Goal: Connect with others: Connect with other users

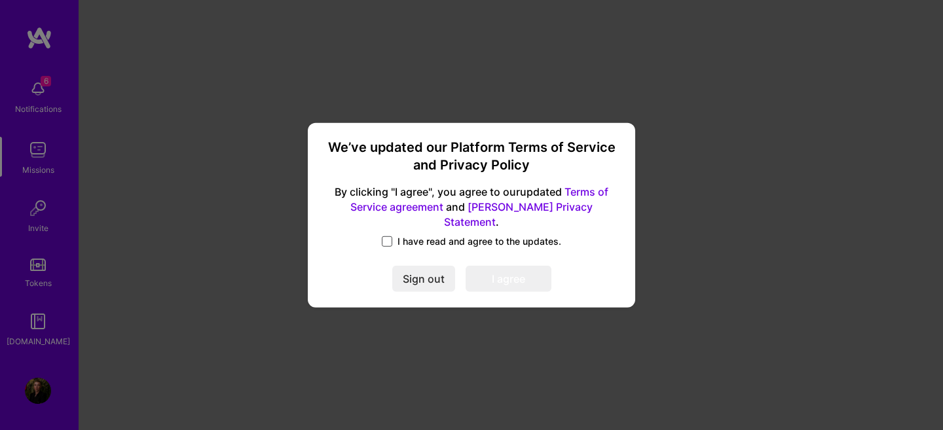
click at [388, 236] on span at bounding box center [387, 241] width 10 height 10
click at [0, 0] on input "I have read and agree to the updates." at bounding box center [0, 0] width 0 height 0
click at [520, 277] on button "I agree" at bounding box center [508, 279] width 86 height 26
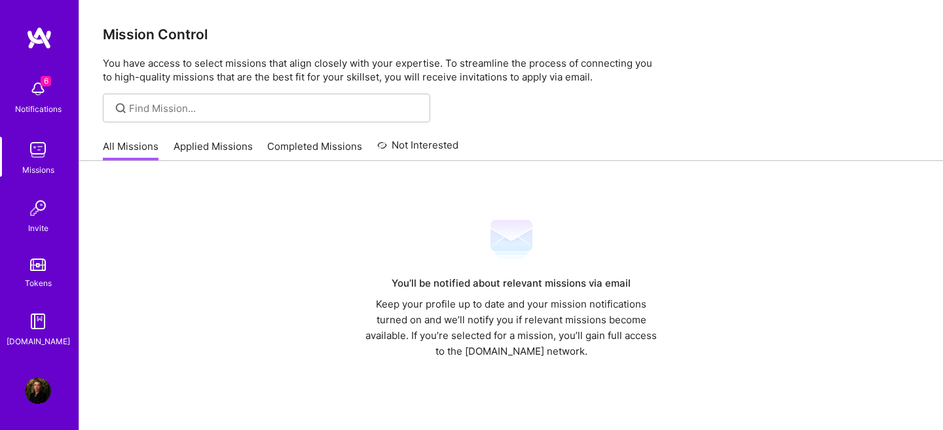
click at [40, 90] on img at bounding box center [38, 89] width 26 height 26
click at [37, 208] on img at bounding box center [38, 208] width 26 height 26
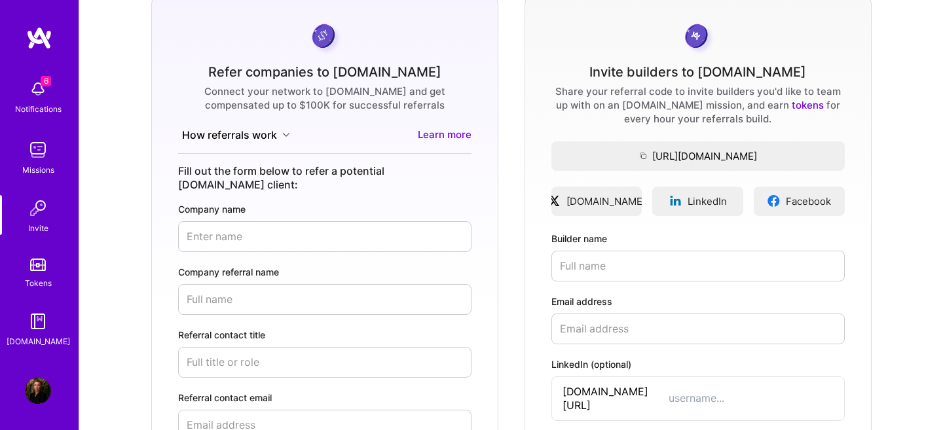
scroll to position [103, 0]
click at [601, 262] on input "Builder name" at bounding box center [697, 264] width 293 height 31
type input "[PERSON_NAME]"
click at [641, 328] on input "Email address" at bounding box center [697, 327] width 293 height 31
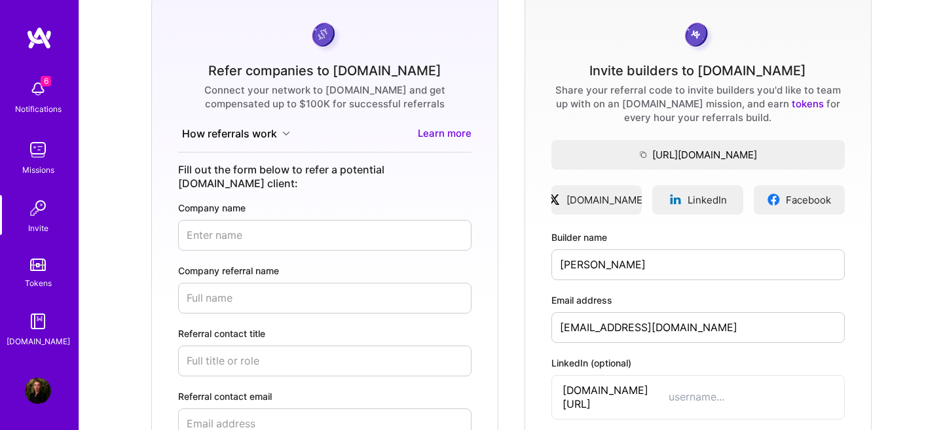
type input "[EMAIL_ADDRESS][DOMAIN_NAME]"
click at [668, 395] on input "LinkedIn (optional)" at bounding box center [750, 397] width 165 height 14
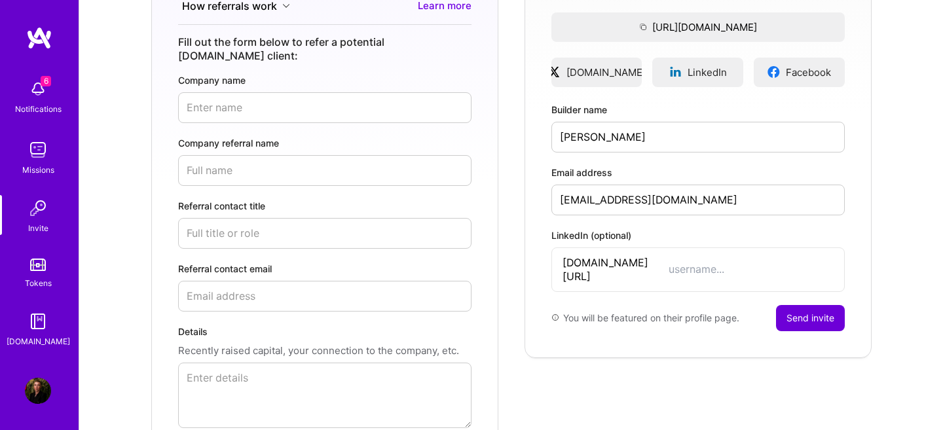
scroll to position [246, 0]
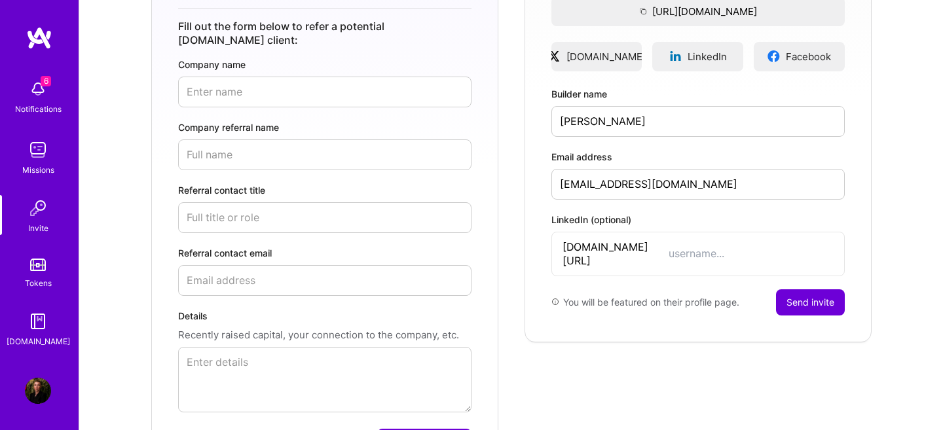
drag, startPoint x: 662, startPoint y: 245, endPoint x: 517, endPoint y: 244, distance: 144.7
click at [517, 244] on div "Refer companies to [DOMAIN_NAME] Connect your network to [DOMAIN_NAME] and get …" at bounding box center [511, 165] width 842 height 633
paste input "samilamujkanovic"
type input "samilamujkanovic"
click at [805, 289] on button "Send invite" at bounding box center [810, 302] width 69 height 26
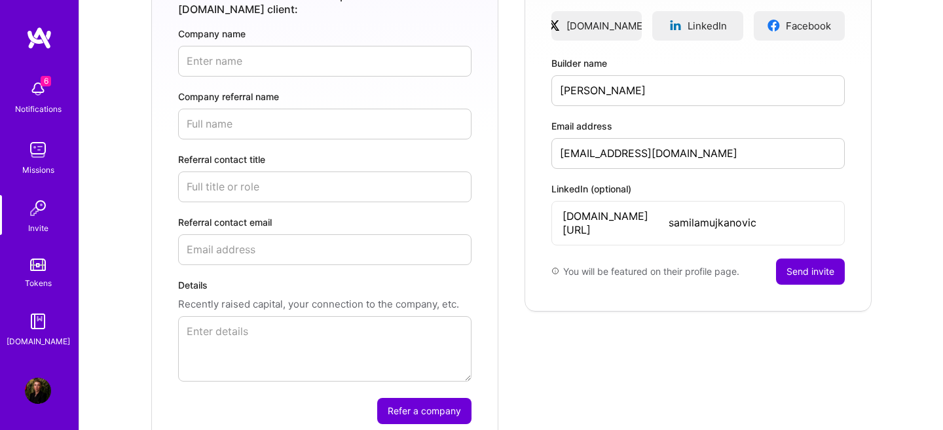
scroll to position [229, 0]
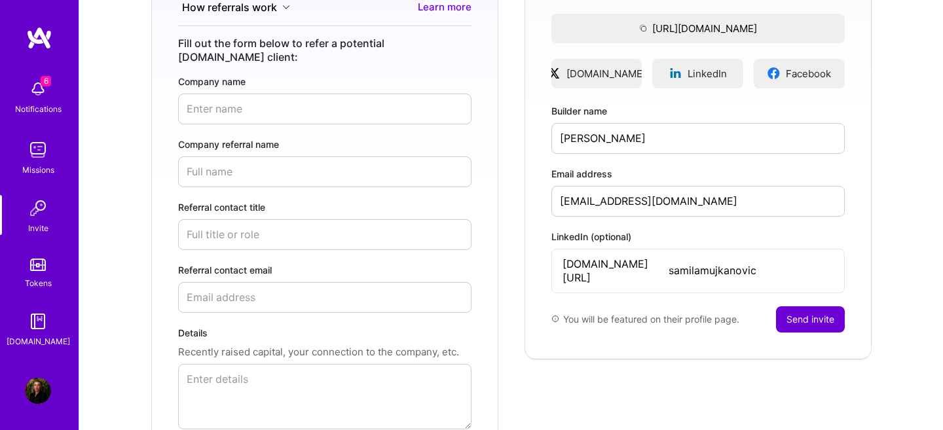
click at [698, 132] on input "[PERSON_NAME]" at bounding box center [697, 138] width 293 height 31
type input "[PERSON_NAME]"
click at [804, 306] on button "Send invite" at bounding box center [810, 319] width 69 height 26
click at [37, 150] on img at bounding box center [38, 150] width 26 height 26
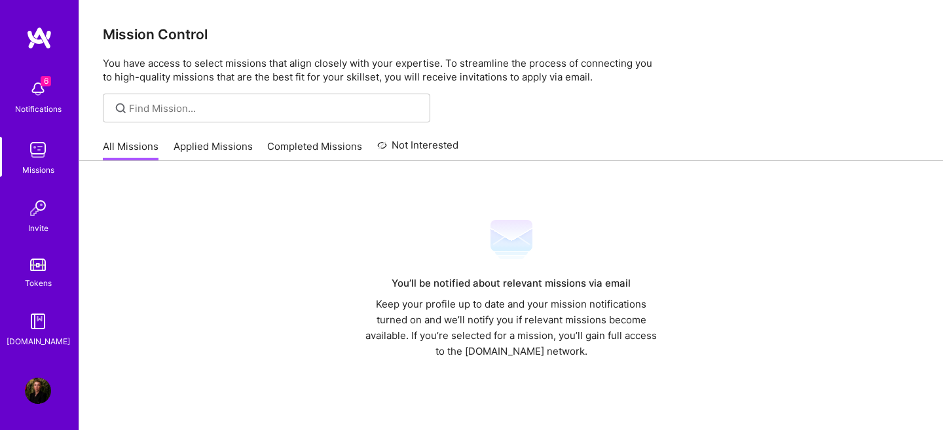
click at [228, 144] on link "Applied Missions" at bounding box center [212, 150] width 79 height 22
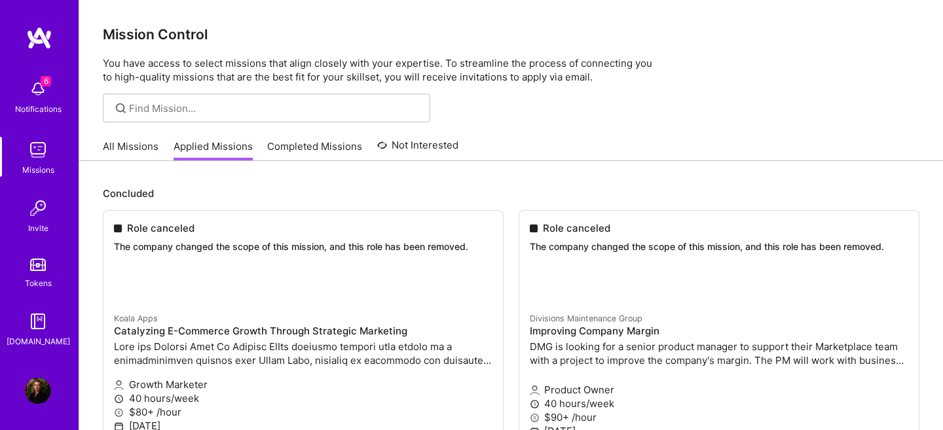
click at [350, 150] on link "Completed Missions" at bounding box center [314, 150] width 95 height 22
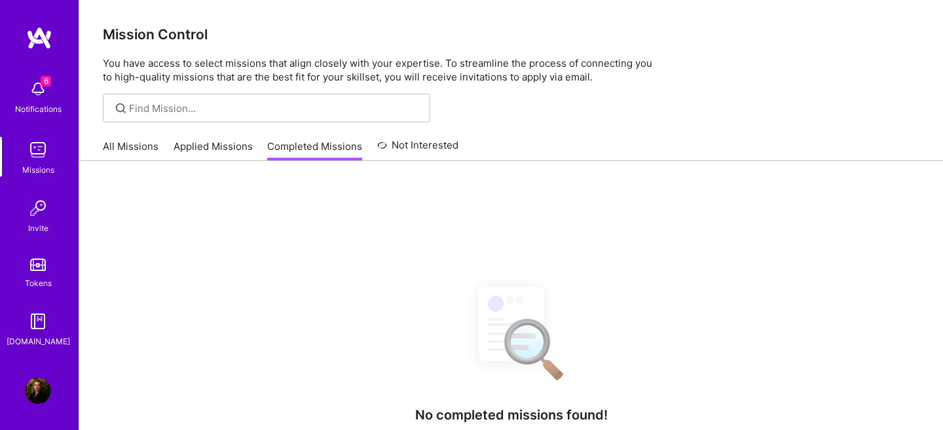
click at [41, 88] on img at bounding box center [38, 89] width 26 height 26
click at [36, 139] on img at bounding box center [38, 150] width 26 height 26
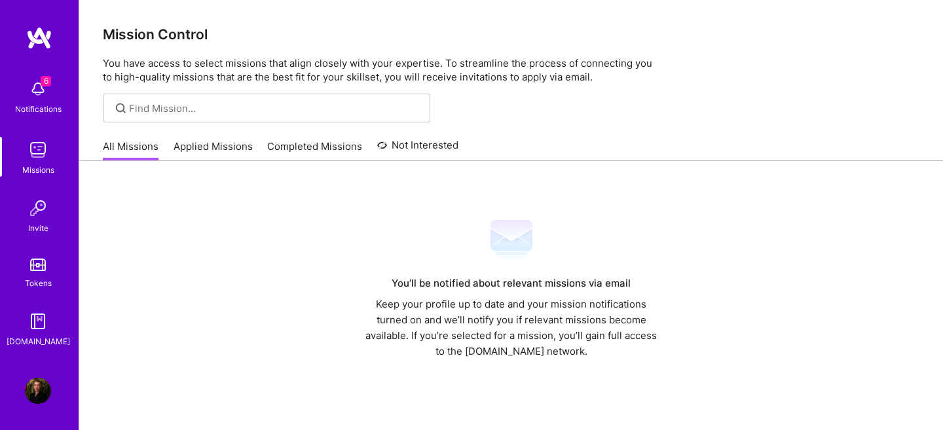
click at [204, 148] on link "Applied Missions" at bounding box center [212, 150] width 79 height 22
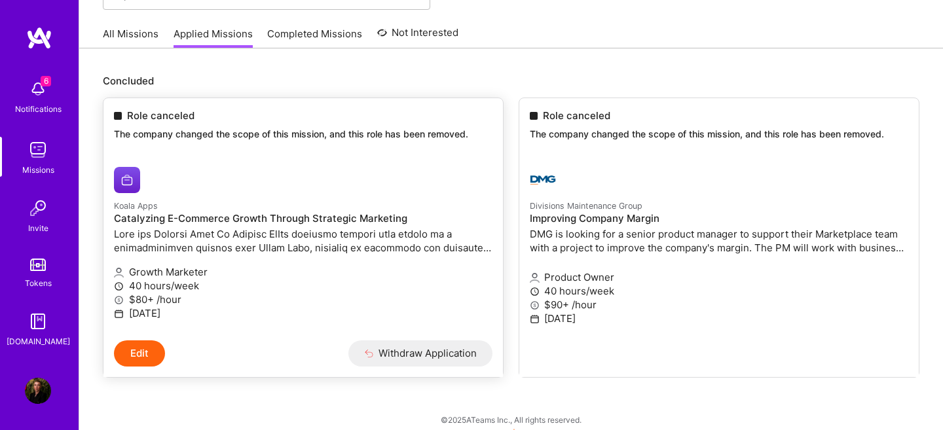
scroll to position [125, 0]
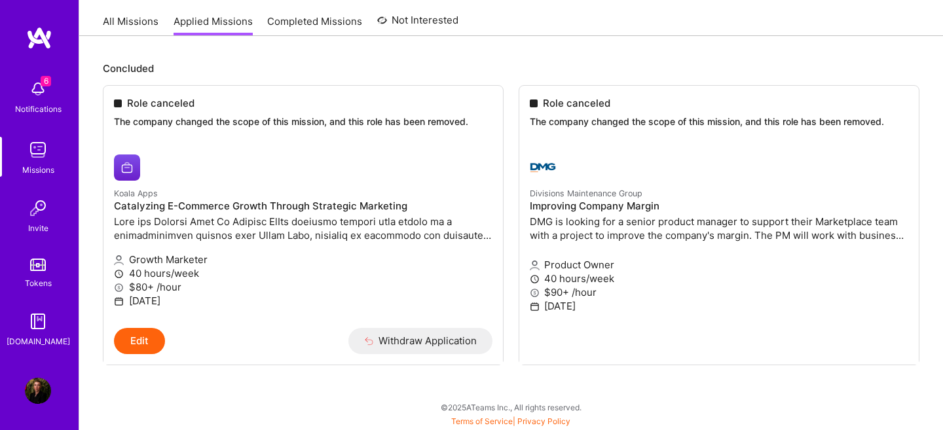
click at [39, 330] on img at bounding box center [38, 321] width 26 height 26
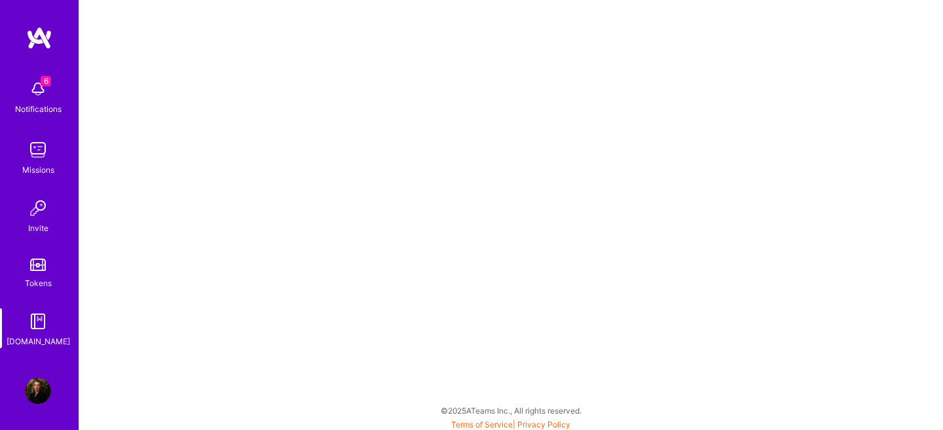
click at [35, 153] on img at bounding box center [38, 150] width 26 height 26
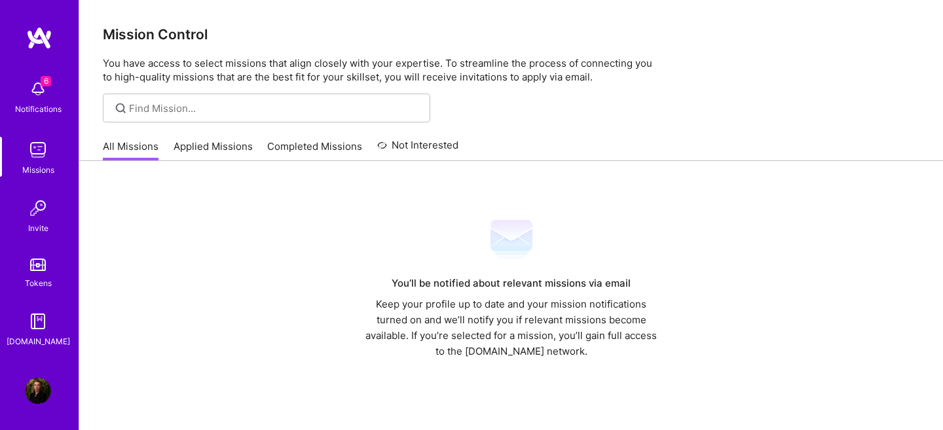
click at [214, 149] on link "Applied Missions" at bounding box center [212, 150] width 79 height 22
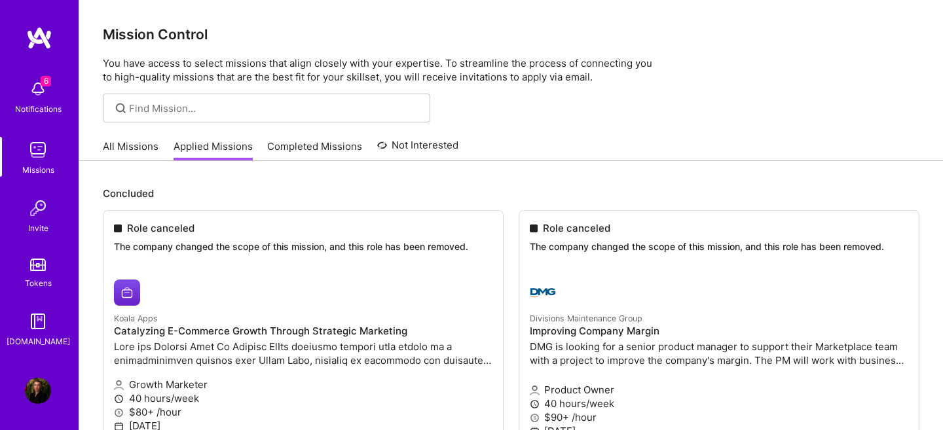
click at [132, 149] on link "All Missions" at bounding box center [131, 150] width 56 height 22
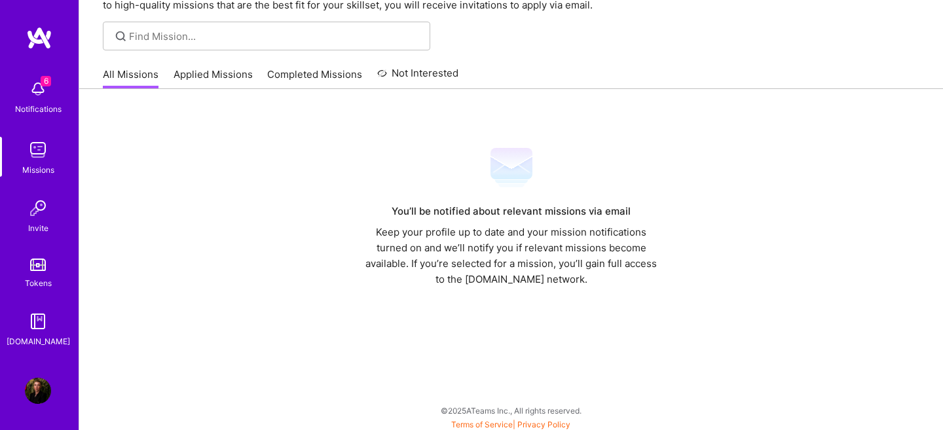
scroll to position [73, 0]
drag, startPoint x: 391, startPoint y: 228, endPoint x: 482, endPoint y: 238, distance: 91.5
click at [412, 228] on div "Keep your profile up to date and your mission notifications turned on and we’ll…" at bounding box center [511, 254] width 302 height 63
click at [532, 272] on div "Keep your profile up to date and your mission notifications turned on and we’ll…" at bounding box center [511, 254] width 302 height 63
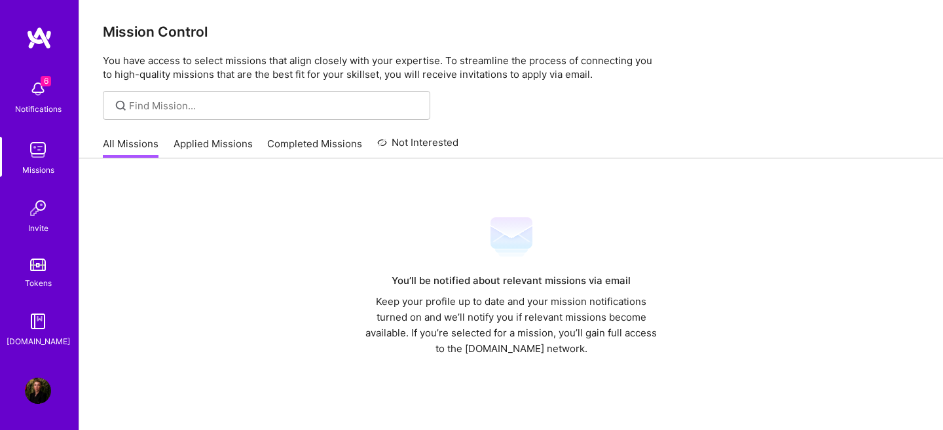
scroll to position [0, 0]
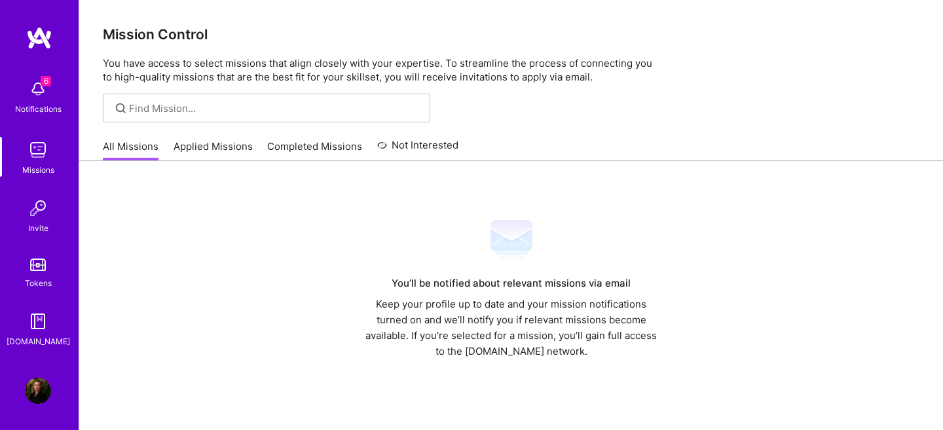
click at [37, 91] on img at bounding box center [38, 89] width 26 height 26
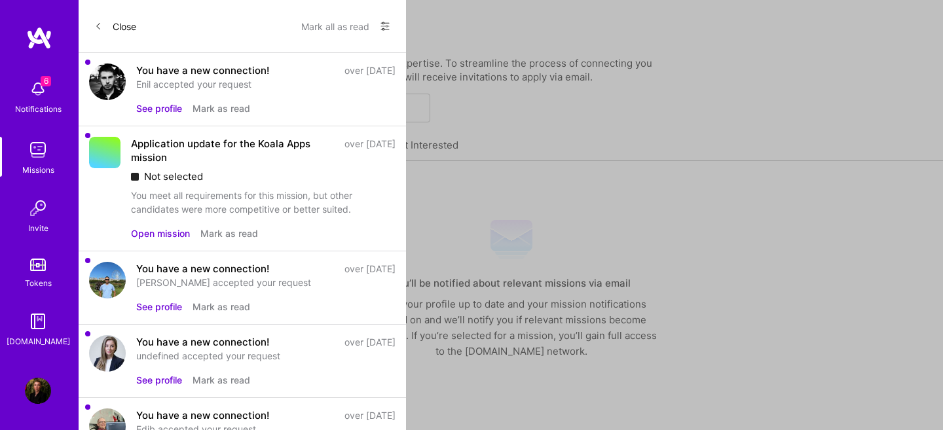
click at [153, 234] on button "Open mission" at bounding box center [160, 233] width 59 height 14
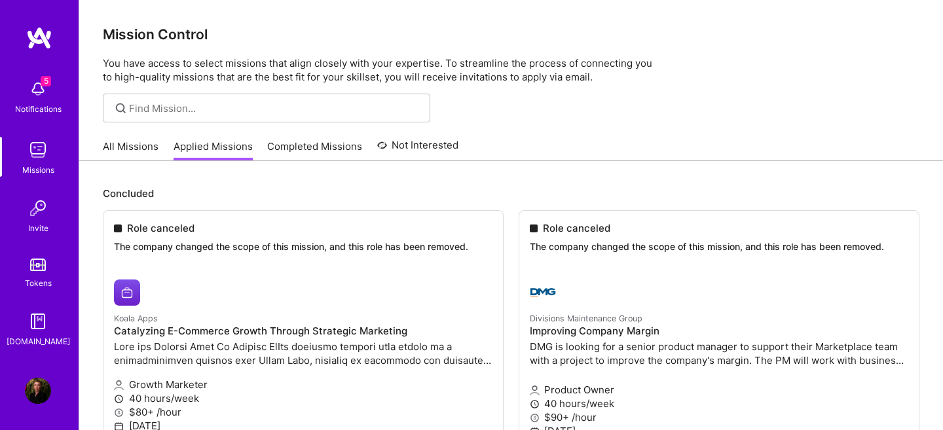
click at [36, 90] on img at bounding box center [38, 89] width 26 height 26
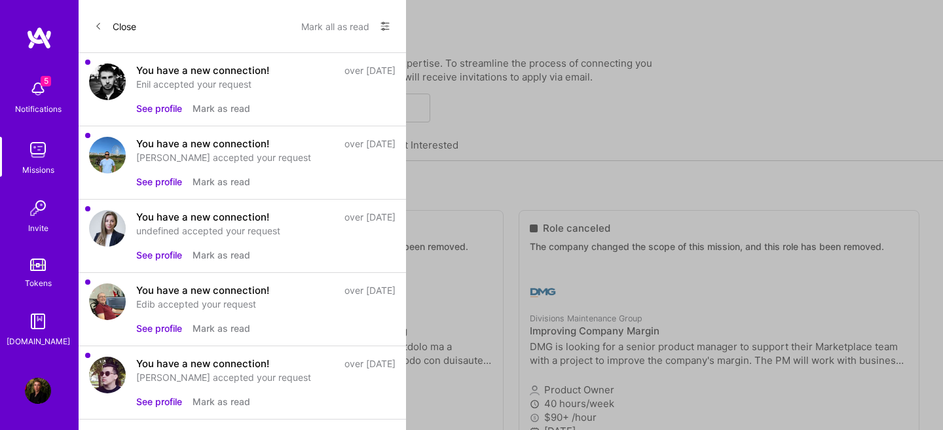
click at [98, 27] on icon at bounding box center [98, 27] width 3 height 6
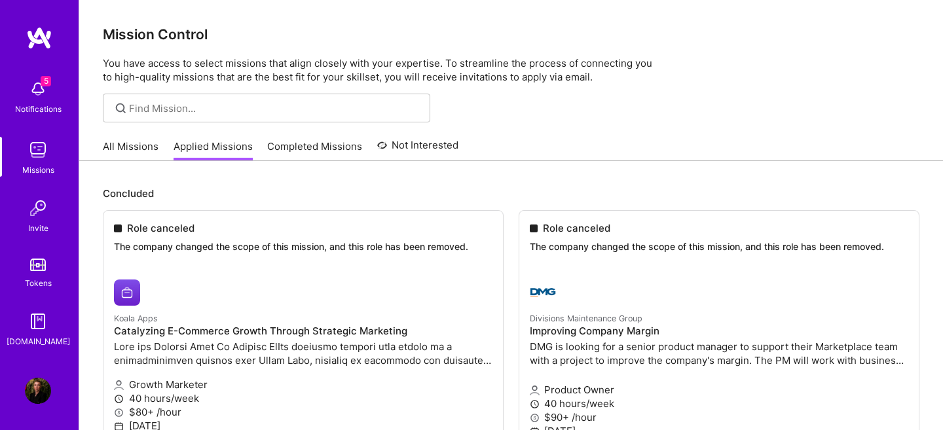
click at [37, 37] on img at bounding box center [39, 38] width 26 height 24
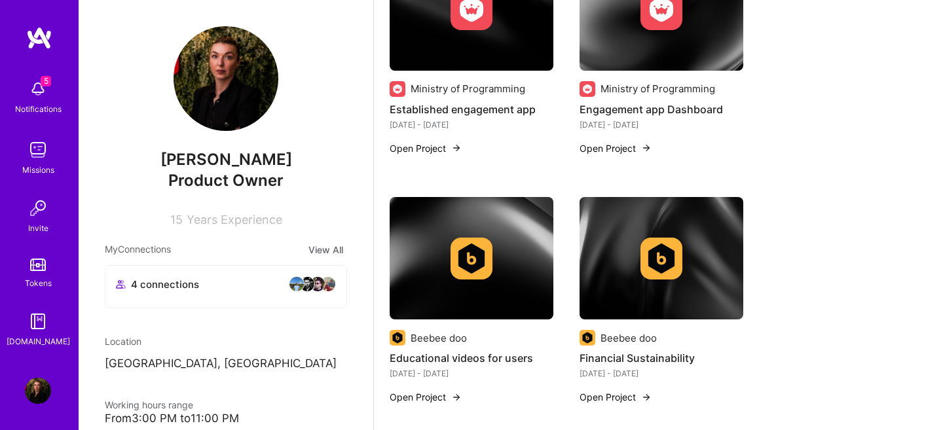
scroll to position [1049, 0]
